Goal: Task Accomplishment & Management: Manage account settings

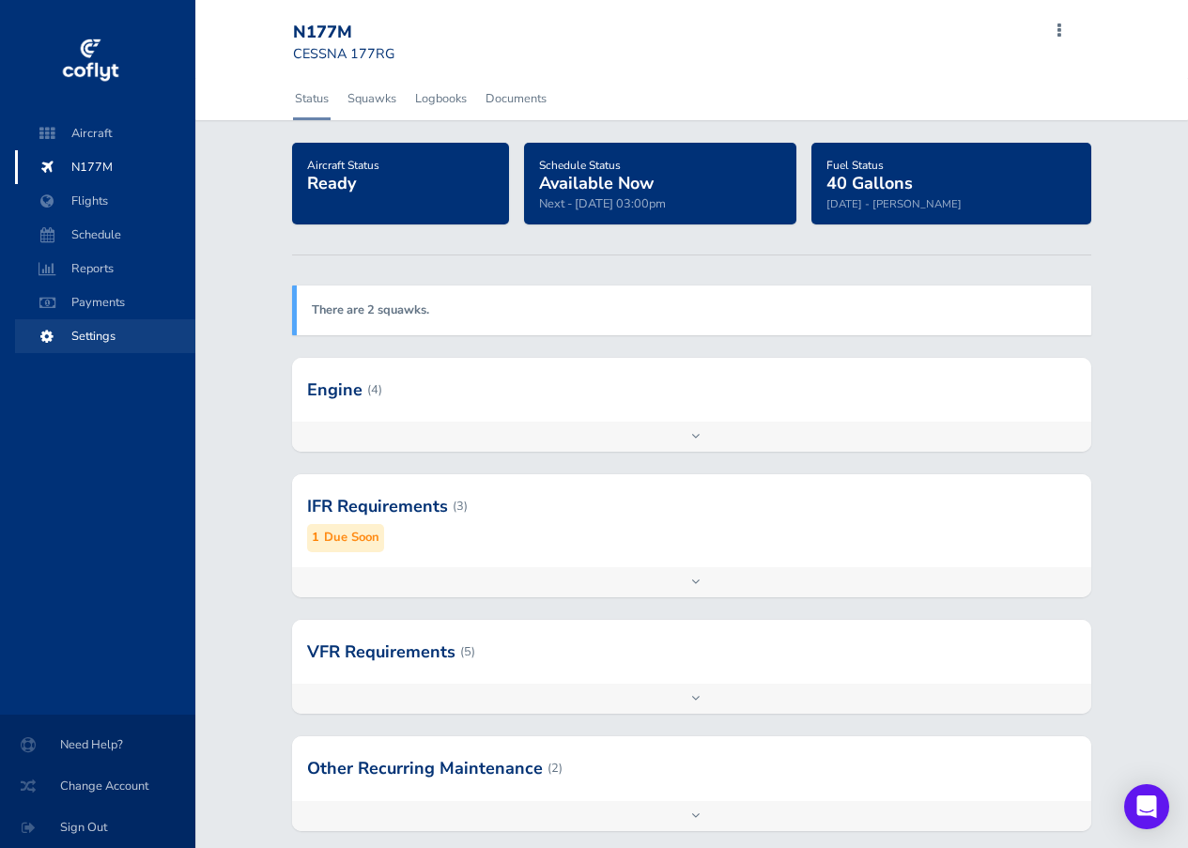
click at [90, 332] on span "Settings" at bounding box center [105, 336] width 143 height 34
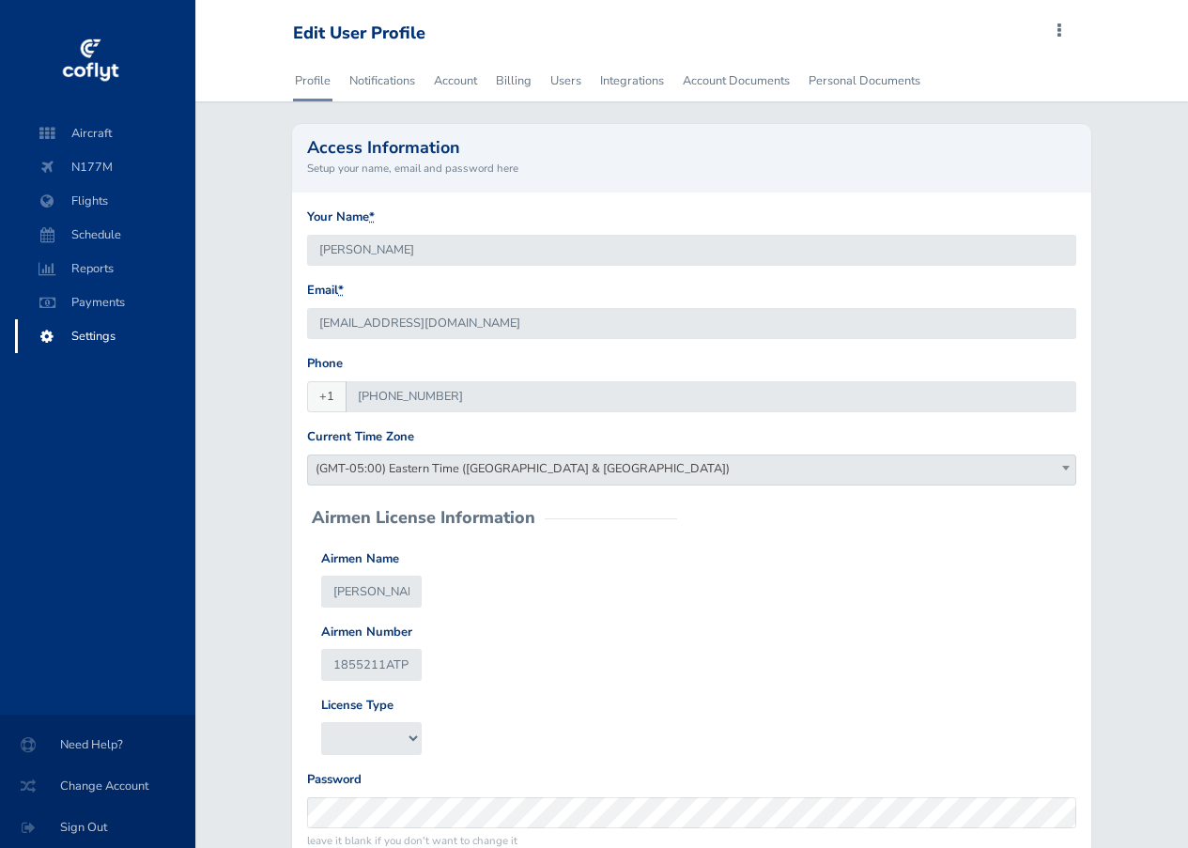
type input "dhoesli@gmail.com"
click at [381, 77] on link "Notifications" at bounding box center [381, 80] width 69 height 41
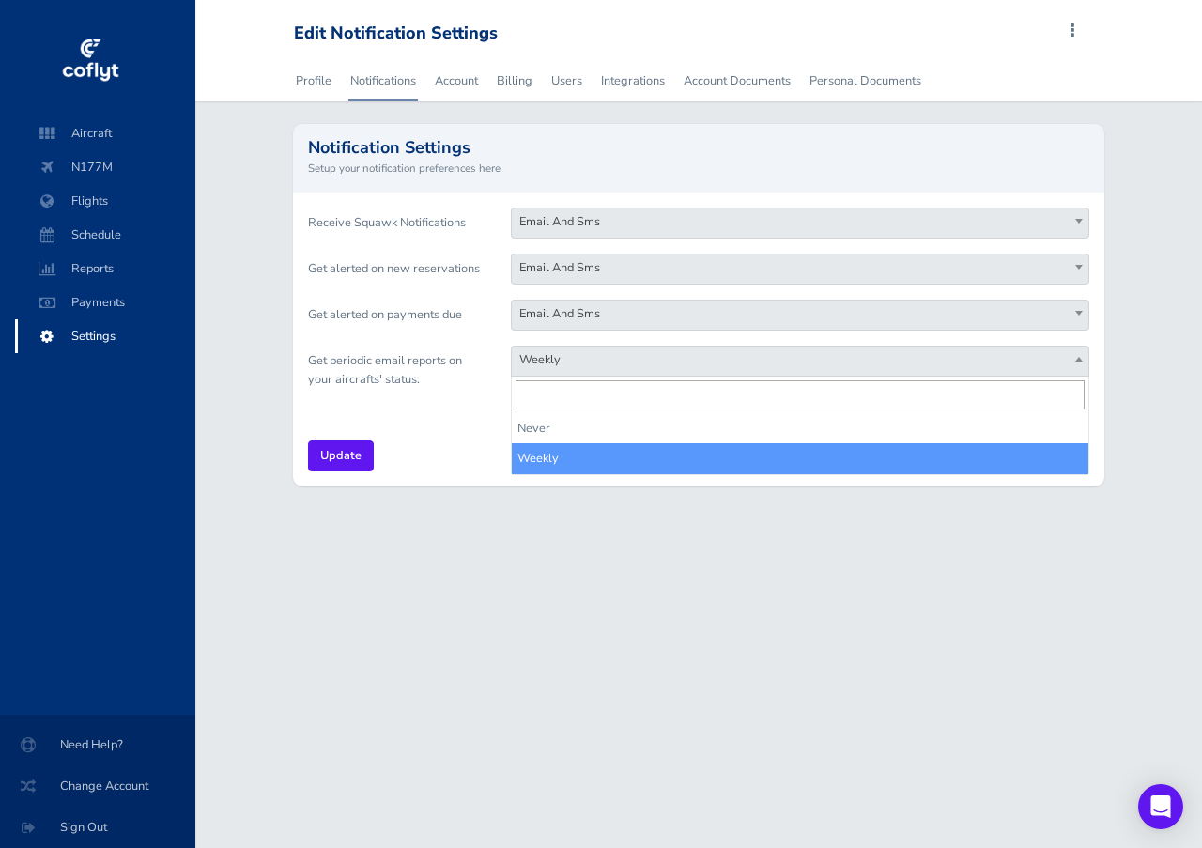
click at [1078, 355] on span at bounding box center [1079, 359] width 19 height 24
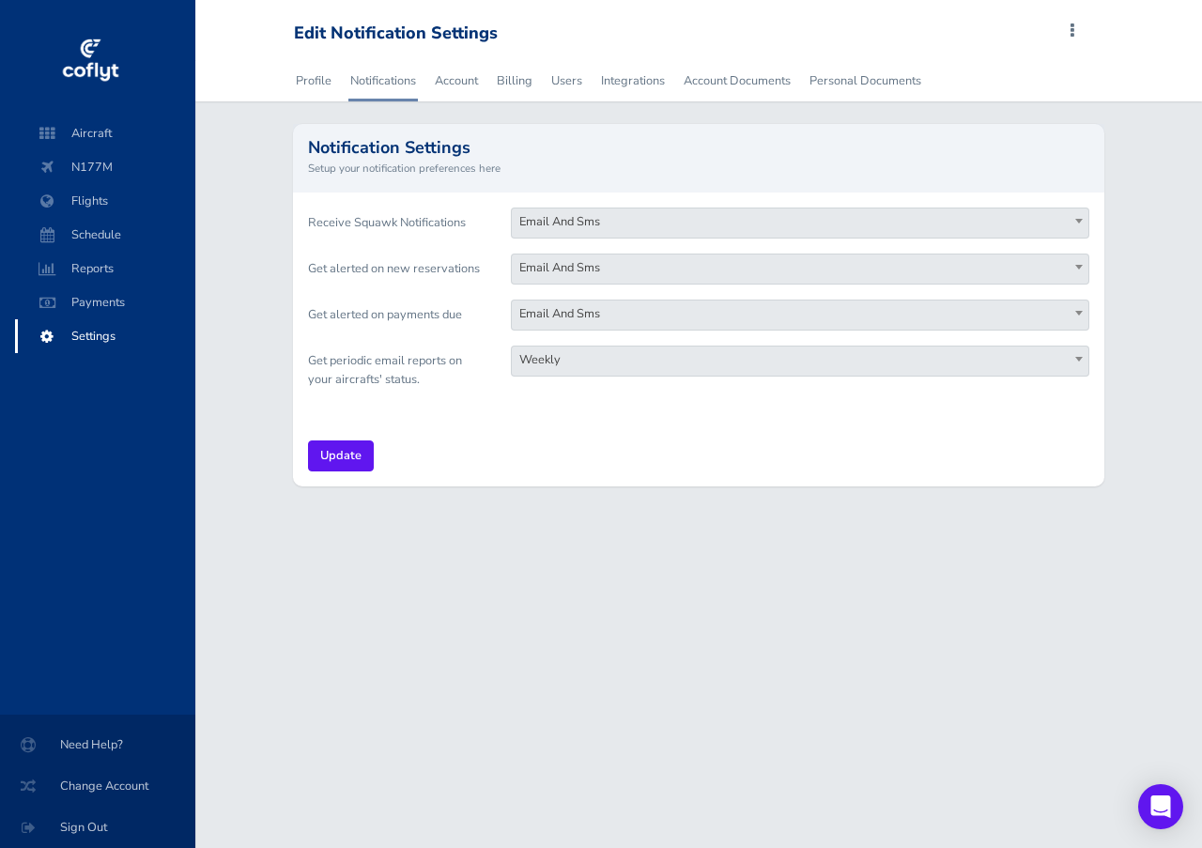
click at [1078, 355] on span at bounding box center [1079, 359] width 19 height 24
click at [455, 80] on link "Account" at bounding box center [456, 80] width 47 height 41
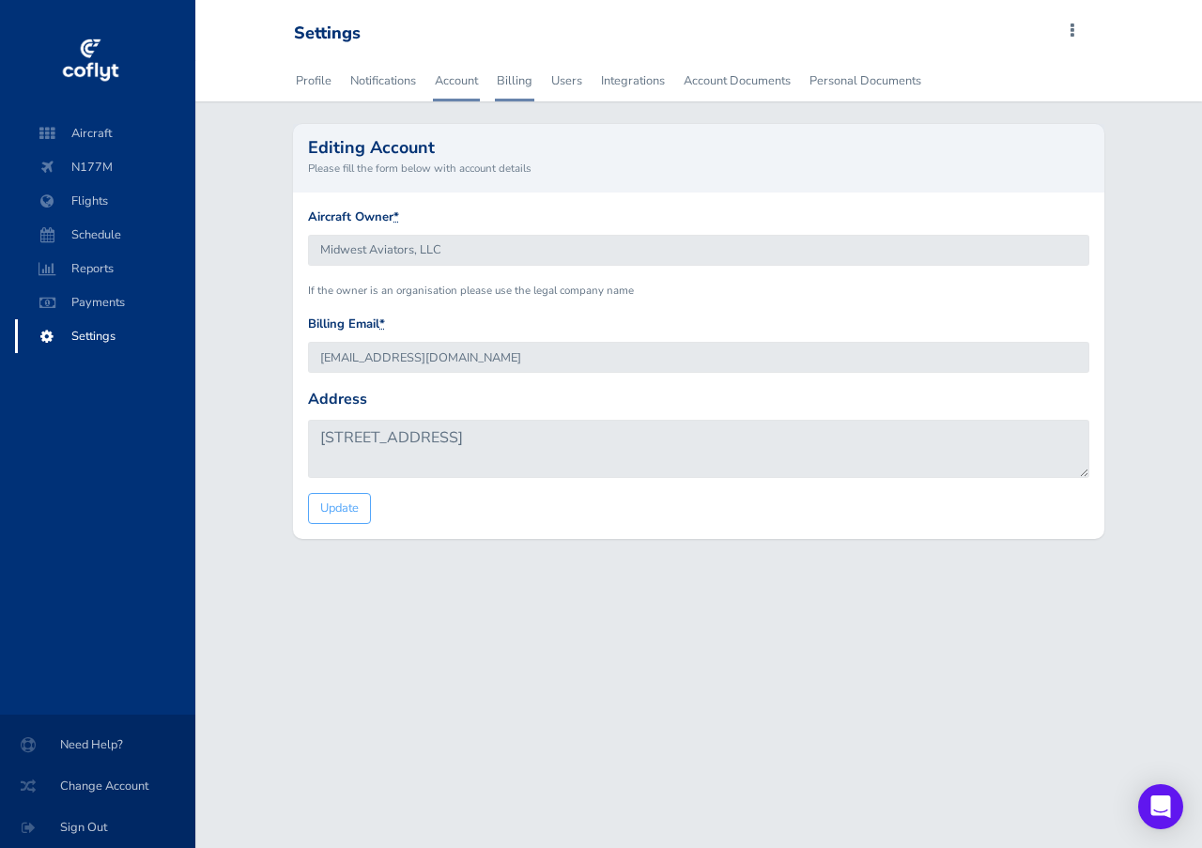
click at [515, 82] on link "Billing" at bounding box center [514, 80] width 39 height 41
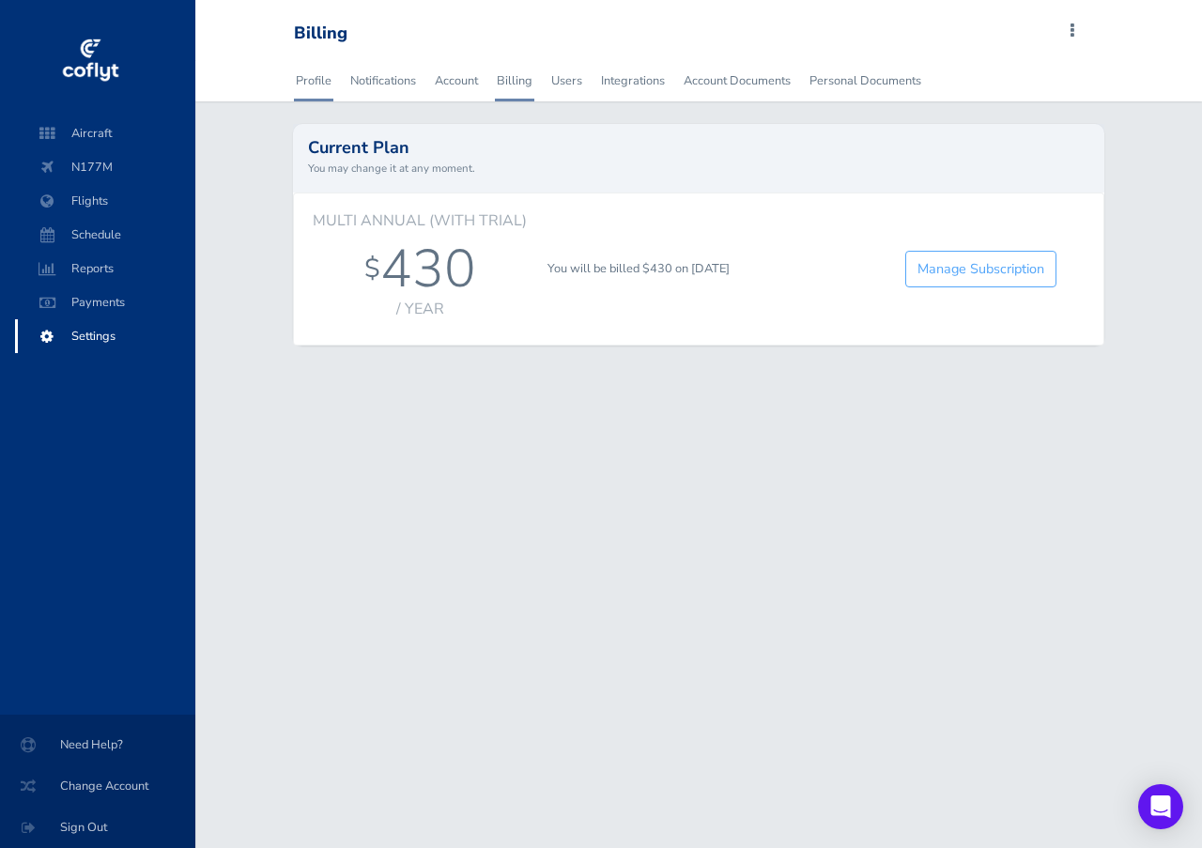
click at [308, 80] on link "Profile" at bounding box center [313, 80] width 39 height 41
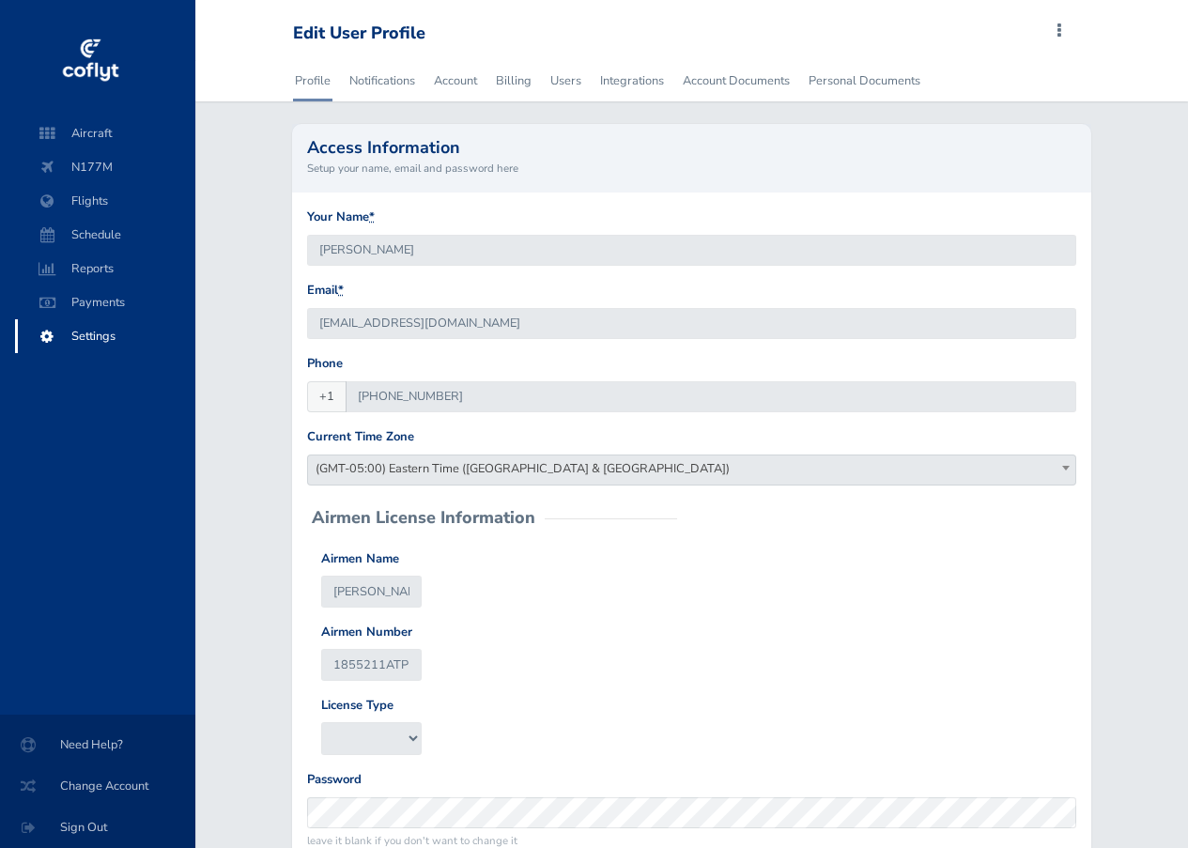
type input "[EMAIL_ADDRESS][DOMAIN_NAME]"
click at [93, 297] on span "Payments" at bounding box center [105, 302] width 143 height 34
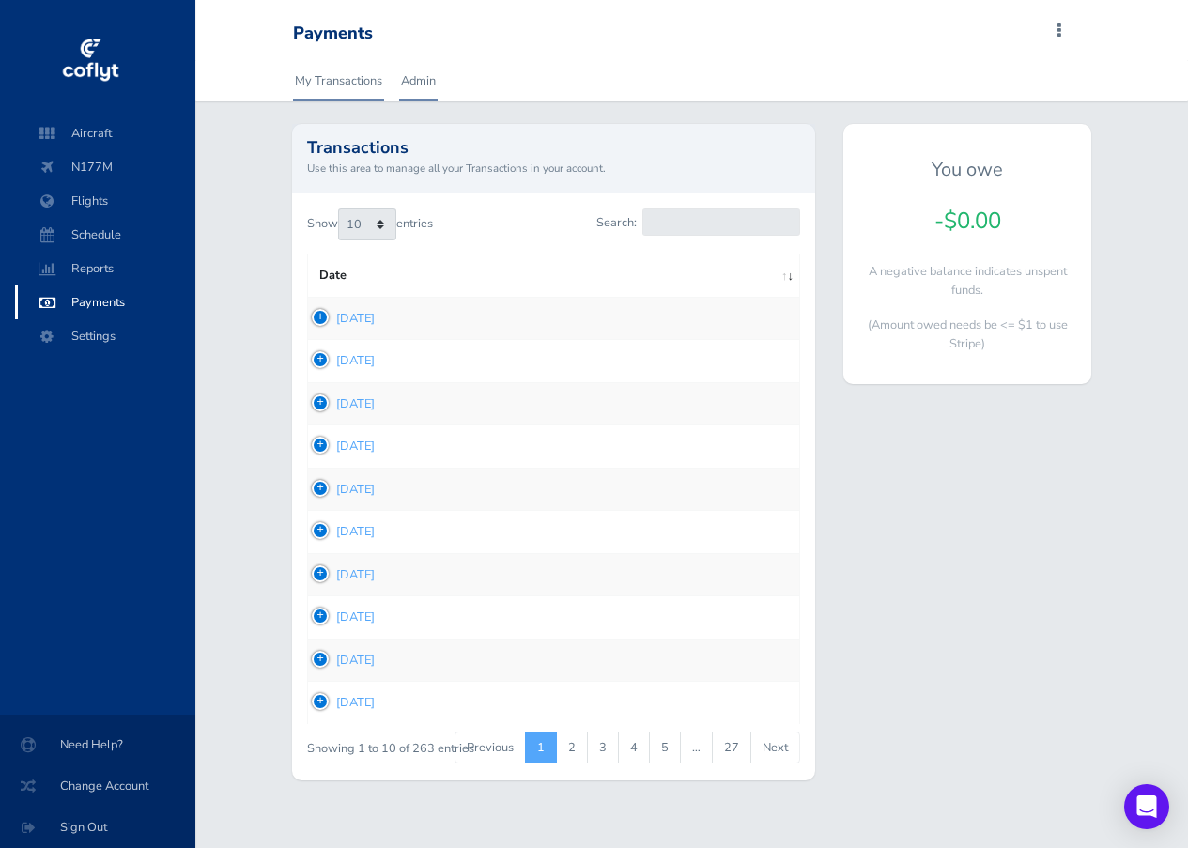
click at [421, 81] on link "Admin" at bounding box center [418, 80] width 39 height 41
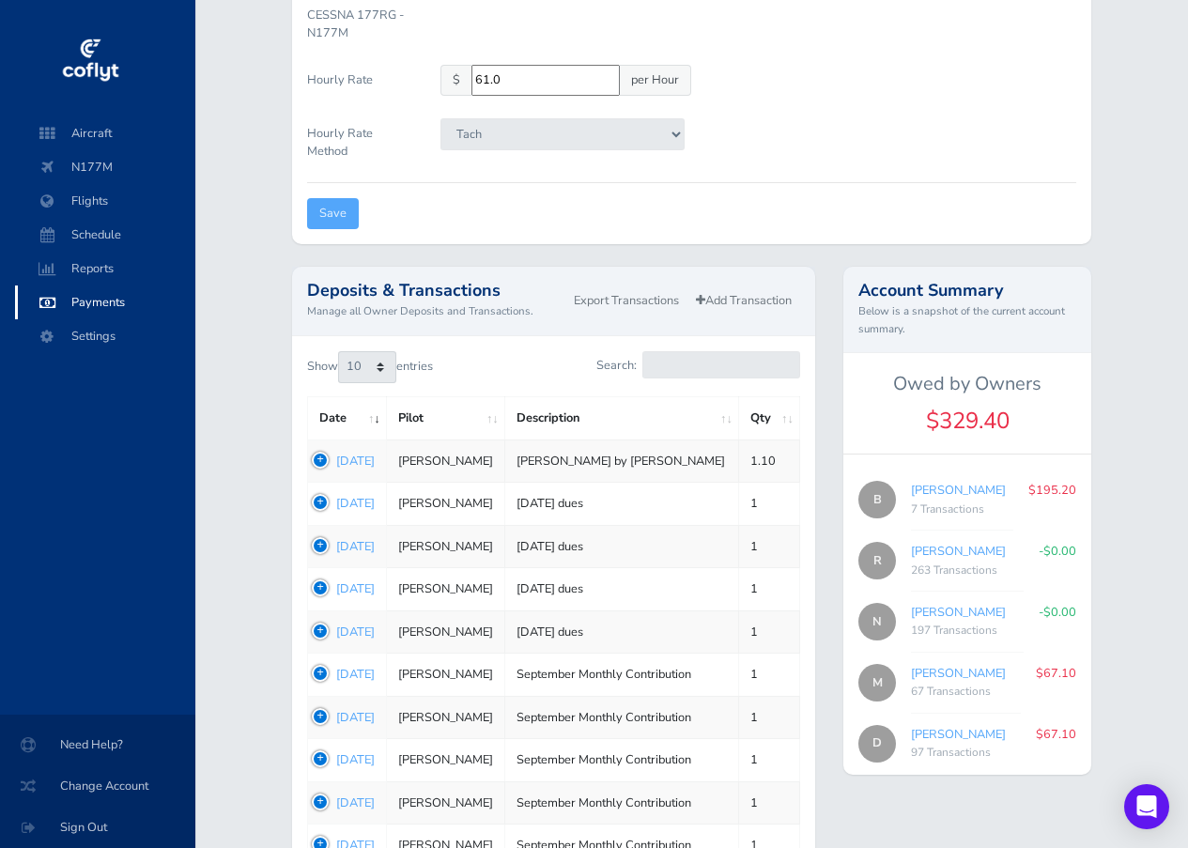
scroll to position [563, 0]
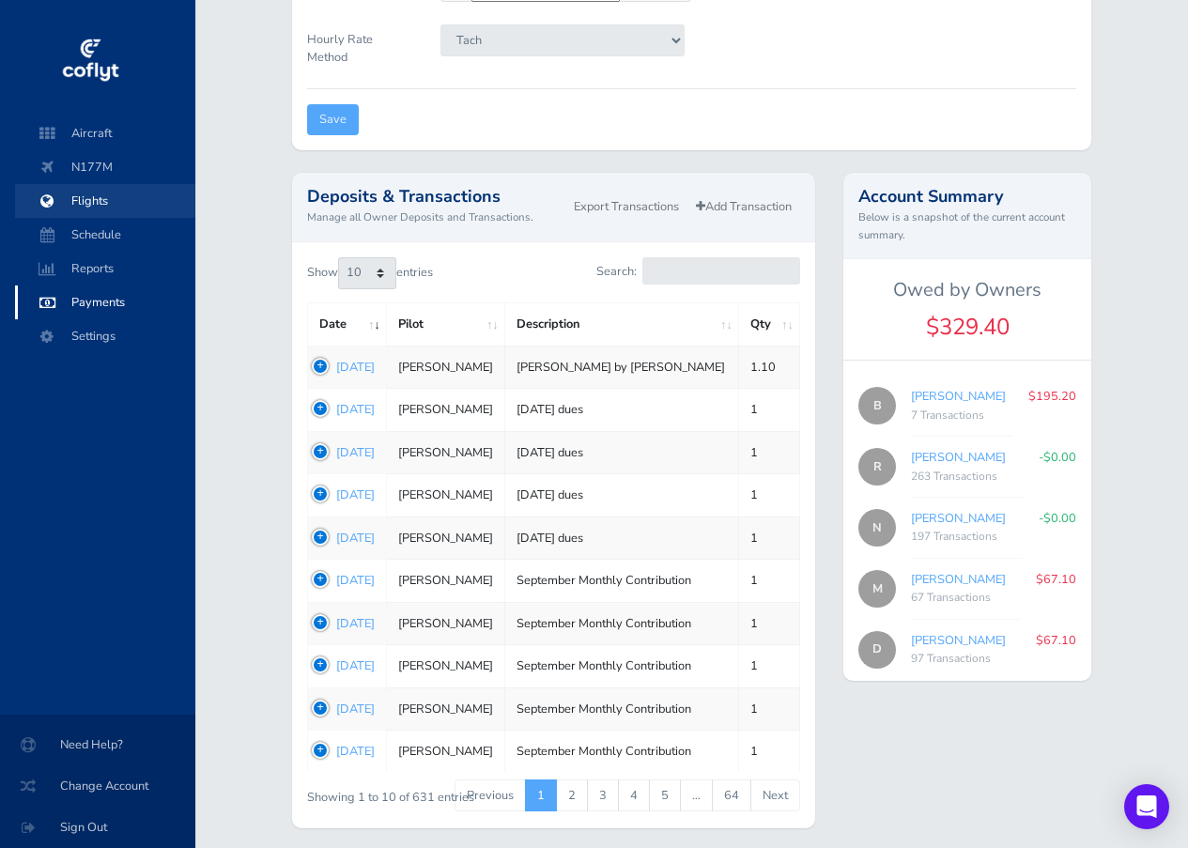
click at [91, 197] on span "Flights" at bounding box center [105, 201] width 143 height 34
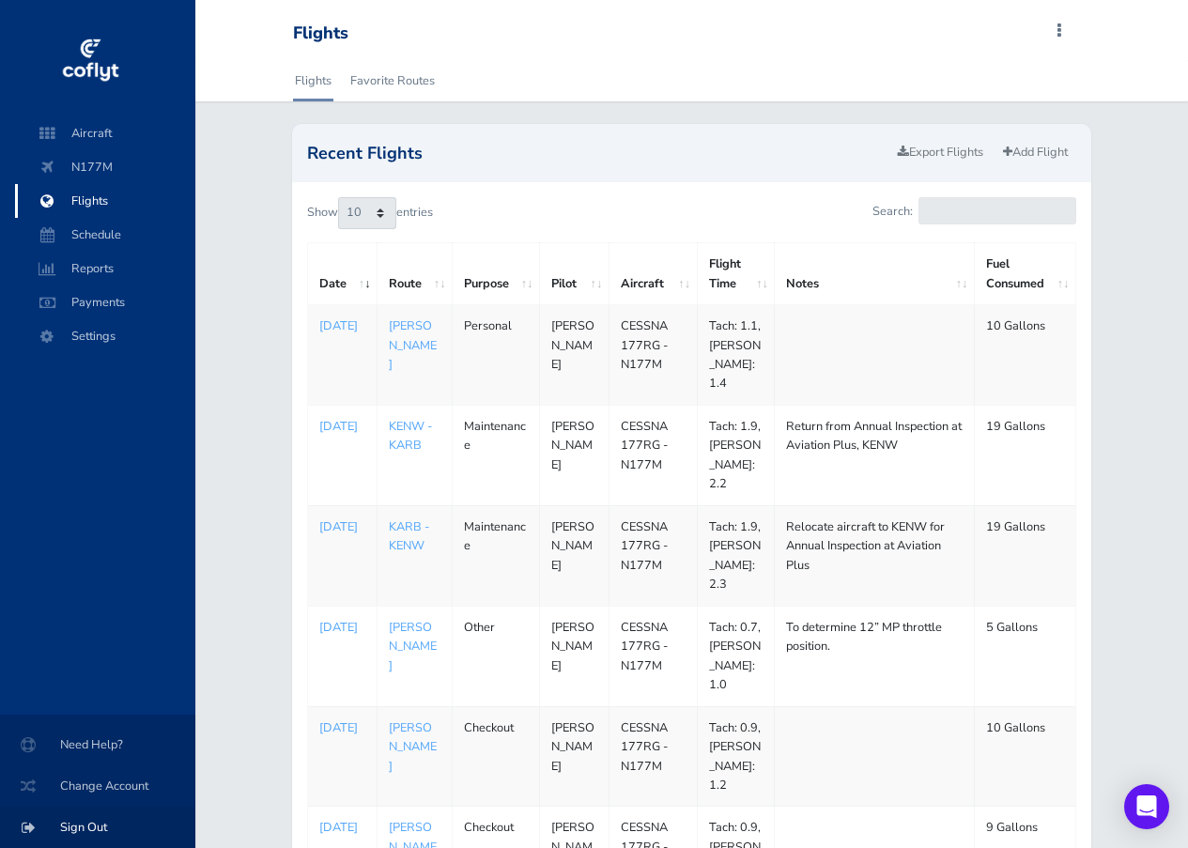
click at [77, 826] on span "Sign Out" at bounding box center [98, 827] width 150 height 34
